Goal: Find contact information: Find contact information

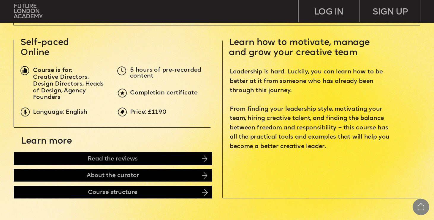
scroll to position [199, 0]
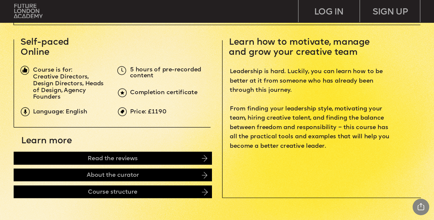
click at [69, 96] on p "Creative Directors, Design Directors, Heads of Design, Agency Founders" at bounding box center [70, 87] width 75 height 27
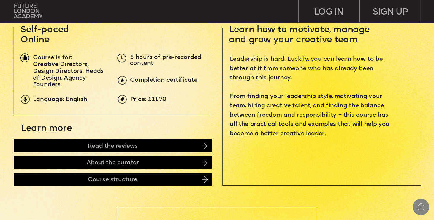
scroll to position [0, 0]
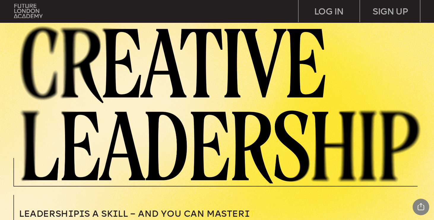
click at [31, 16] on img at bounding box center [28, 11] width 28 height 15
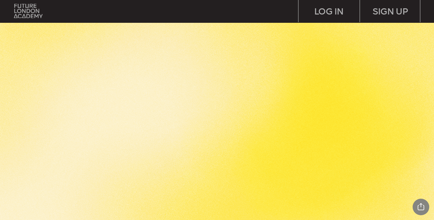
scroll to position [2069, 0]
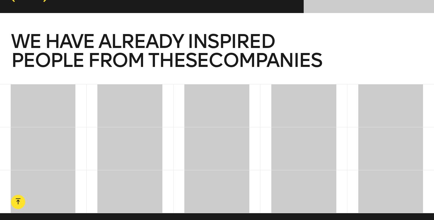
scroll to position [1643, 0]
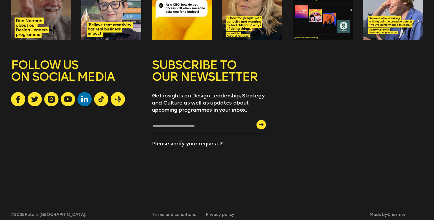
click at [84, 96] on icon at bounding box center [84, 99] width 7 height 6
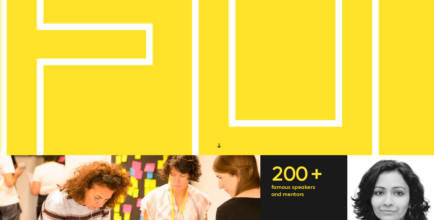
scroll to position [0, 0]
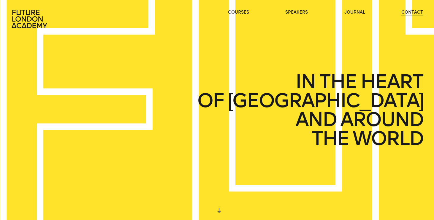
click at [410, 13] on link "contact" at bounding box center [412, 12] width 22 height 6
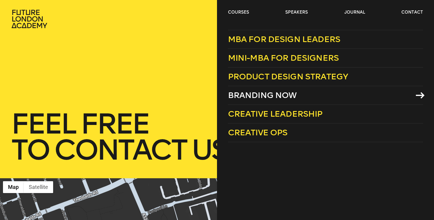
click at [256, 94] on span "Branding Now" at bounding box center [262, 95] width 69 height 10
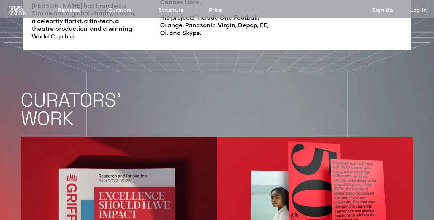
scroll to position [1148, 0]
